Goal: Find specific page/section: Find specific page/section

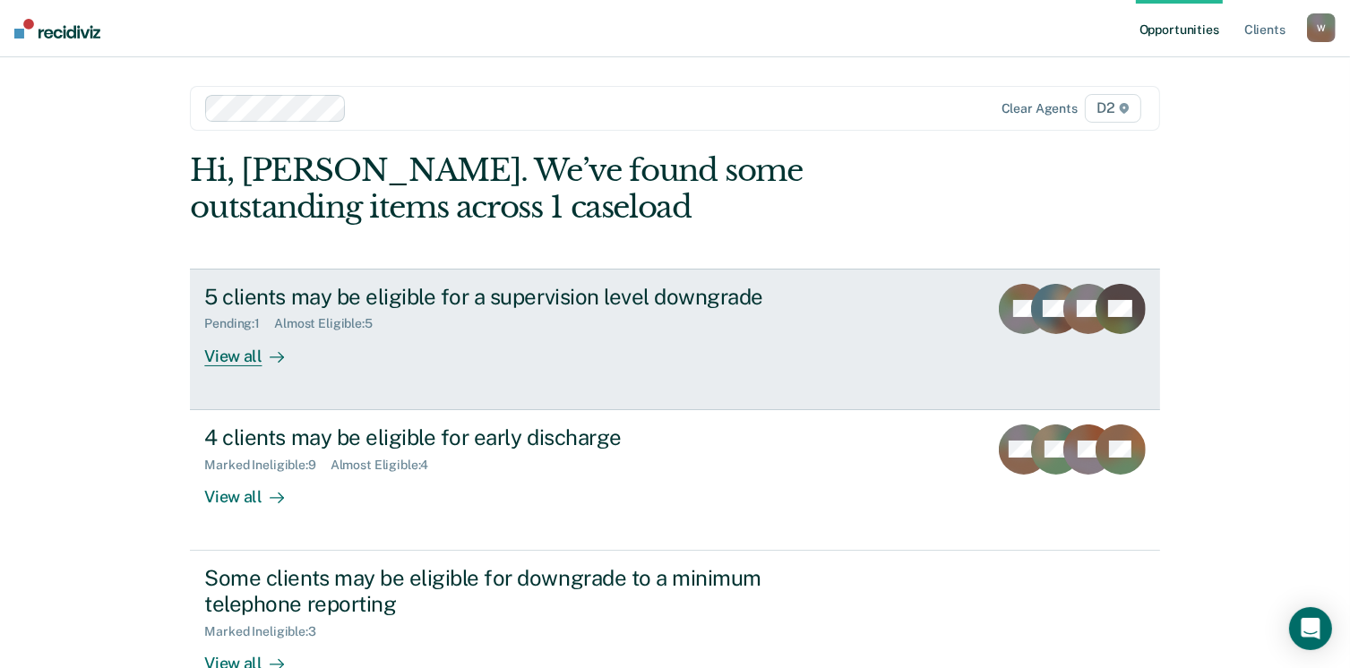
click at [237, 356] on div "View all" at bounding box center [254, 348] width 100 height 35
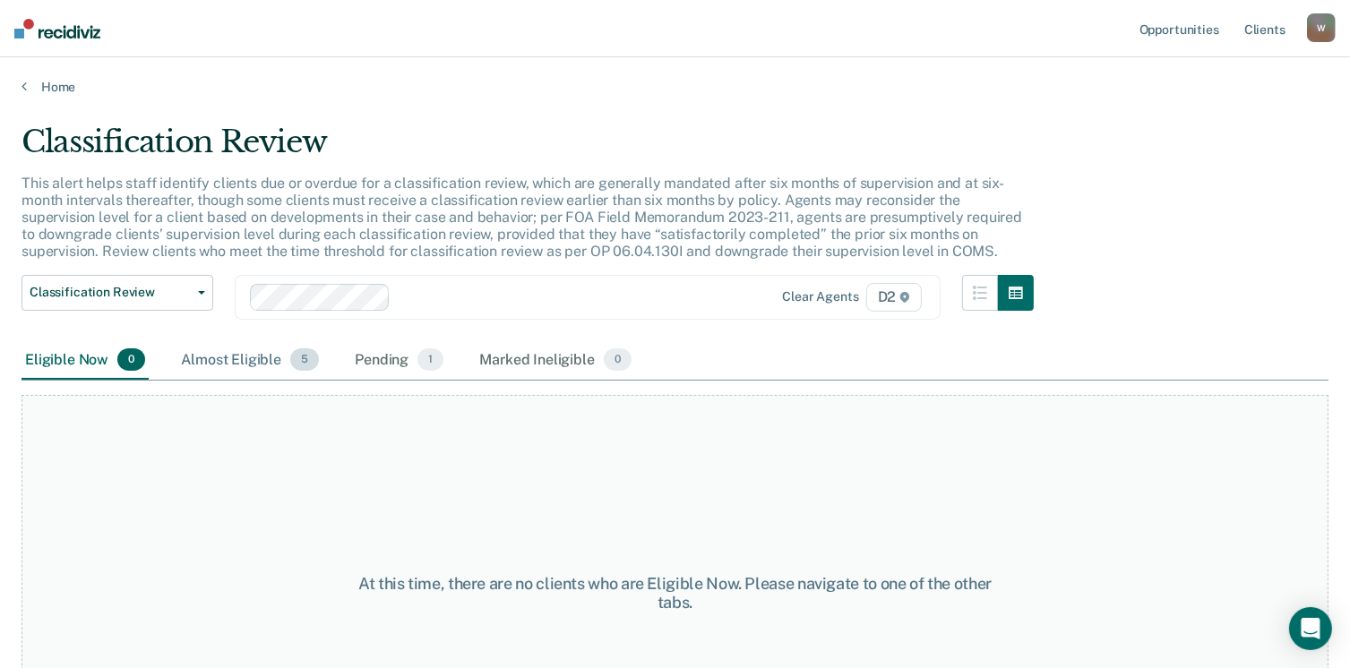
click at [253, 353] on div "Almost Eligible 5" at bounding box center [249, 360] width 145 height 39
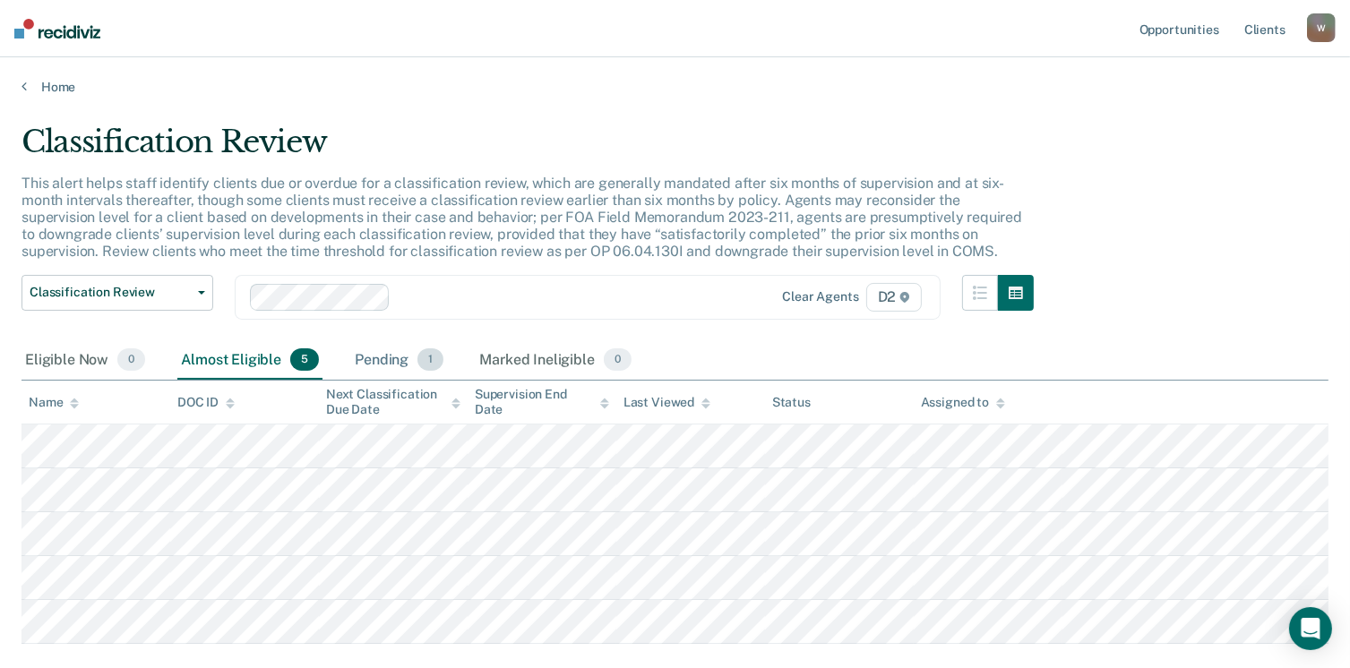
click at [389, 356] on div "Pending 1" at bounding box center [399, 360] width 96 height 39
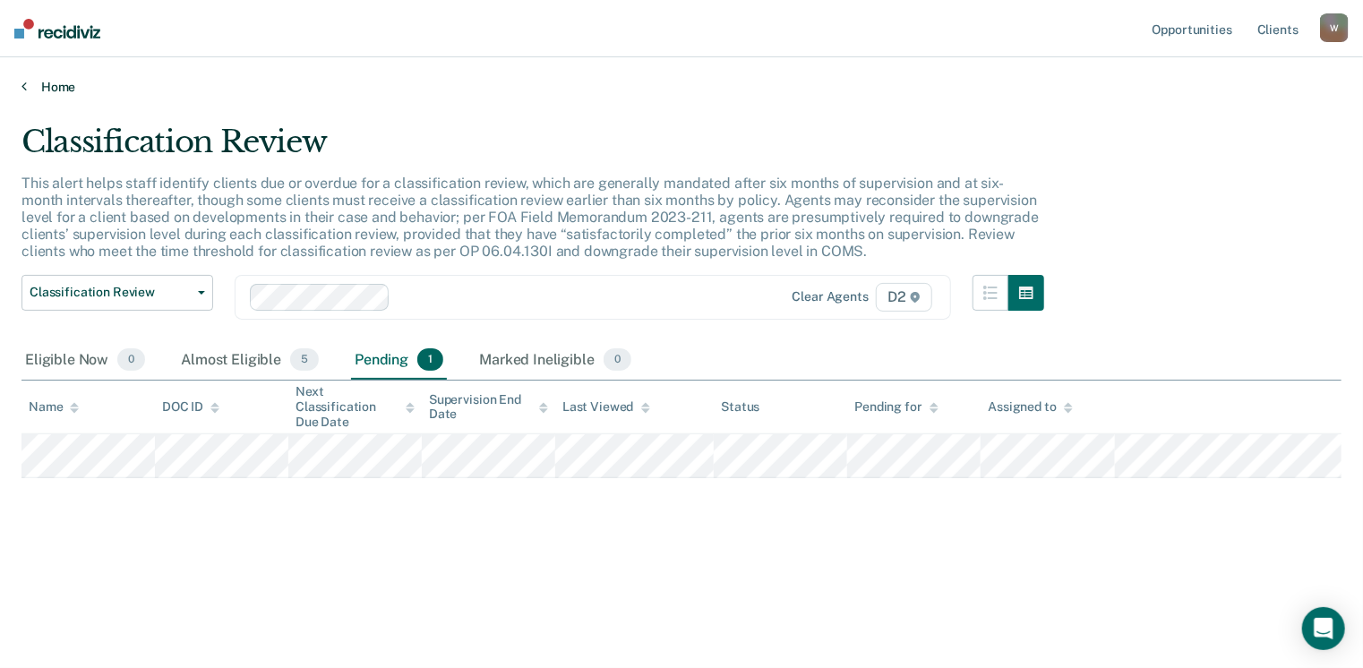
click at [25, 83] on icon at bounding box center [23, 86] width 5 height 14
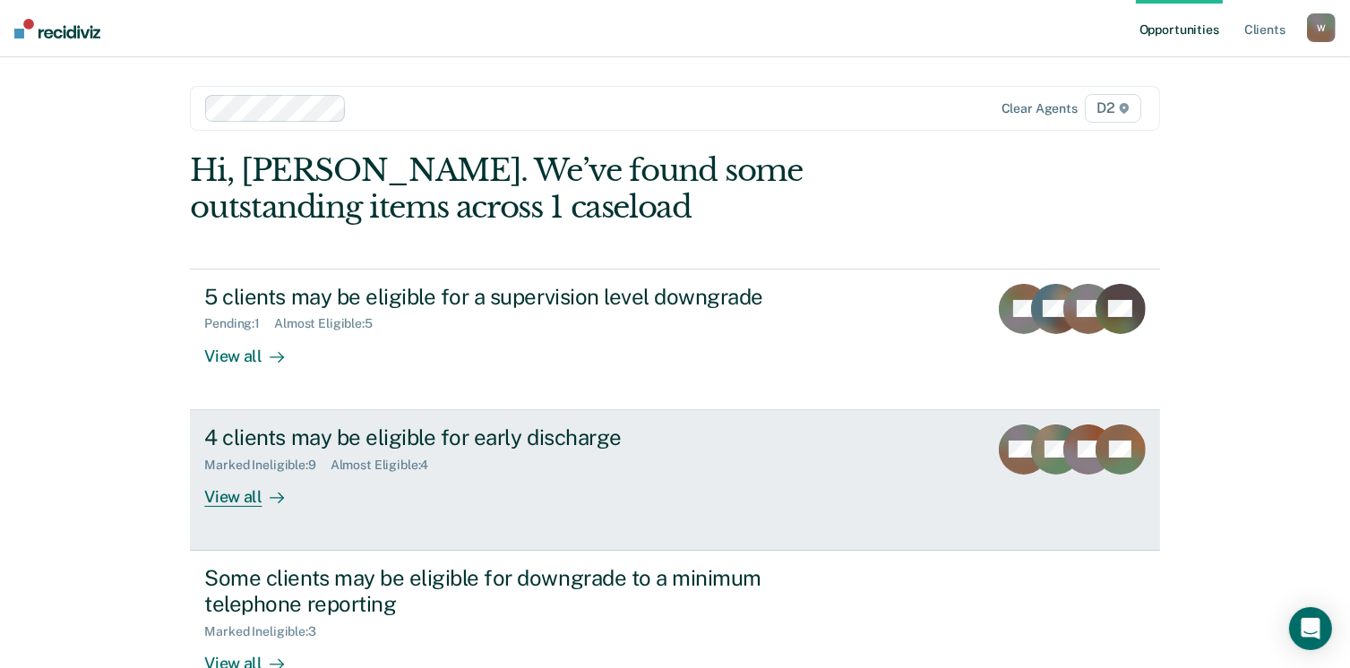
click at [235, 492] on div "View all" at bounding box center [254, 489] width 100 height 35
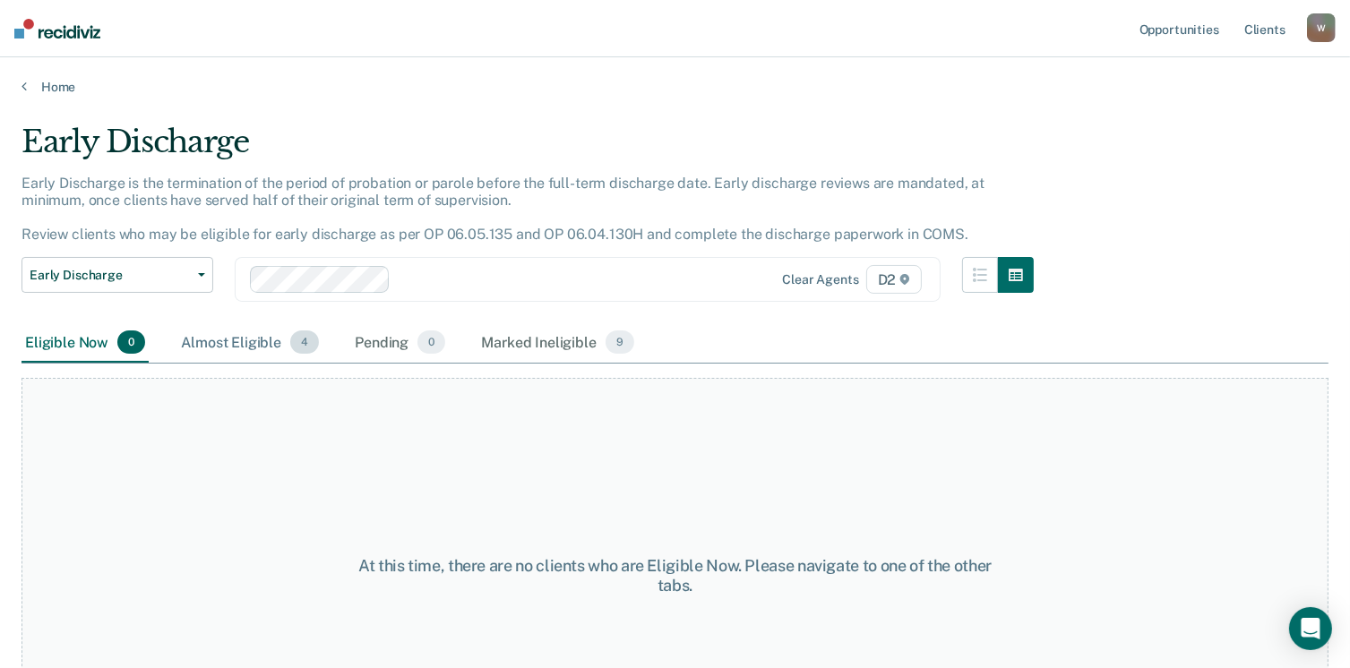
click at [253, 338] on div "Almost Eligible 4" at bounding box center [249, 342] width 145 height 39
